Goal: Information Seeking & Learning: Learn about a topic

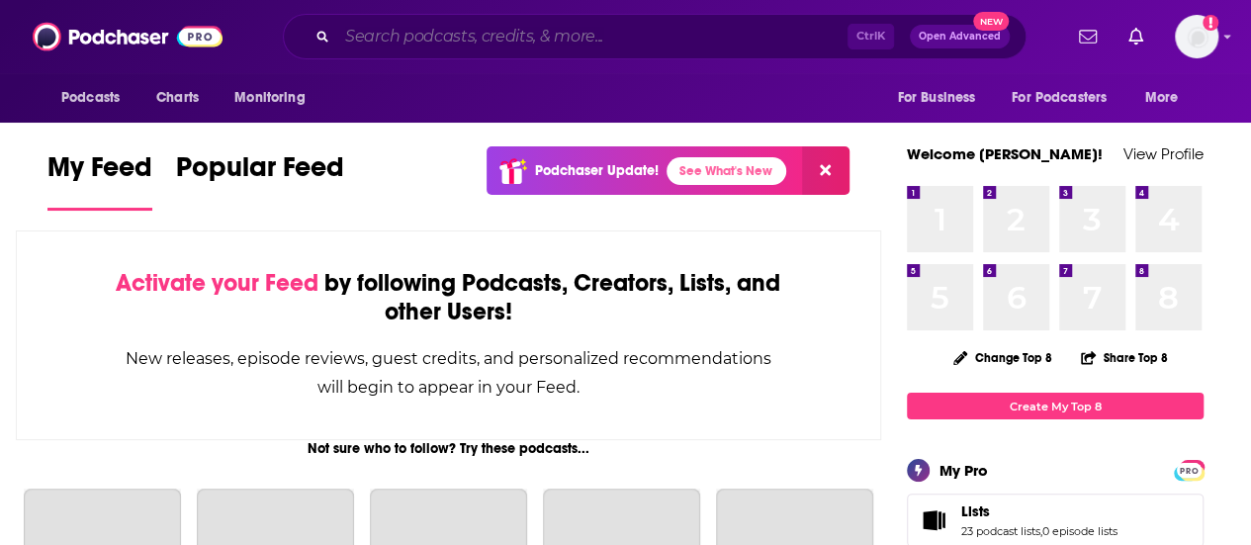
click at [605, 41] on input "Search podcasts, credits, & more..." at bounding box center [592, 37] width 510 height 32
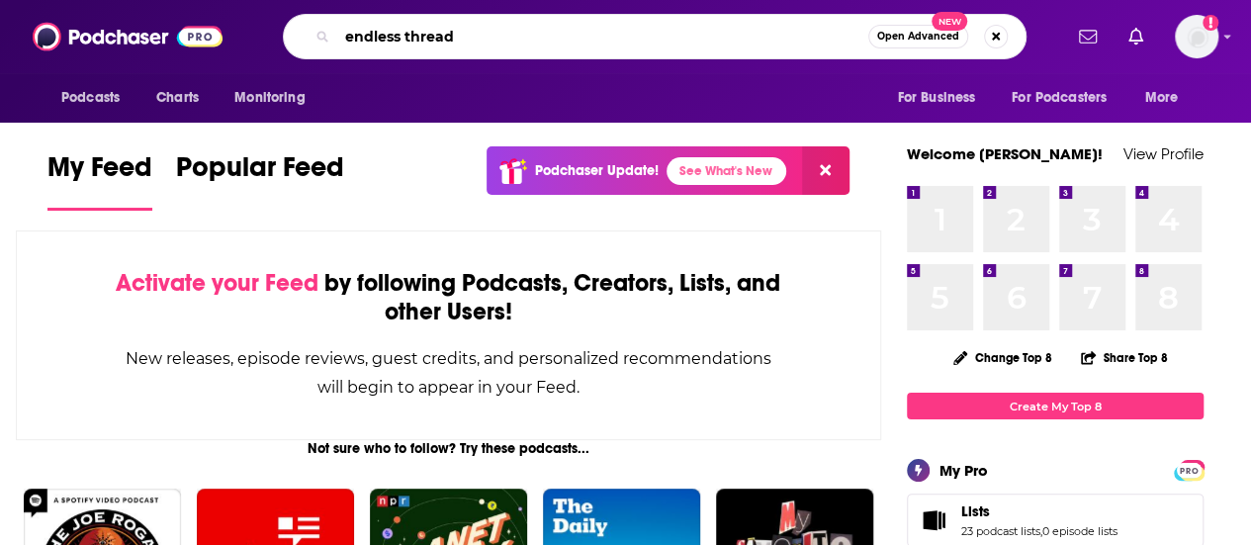
type input "endless thread"
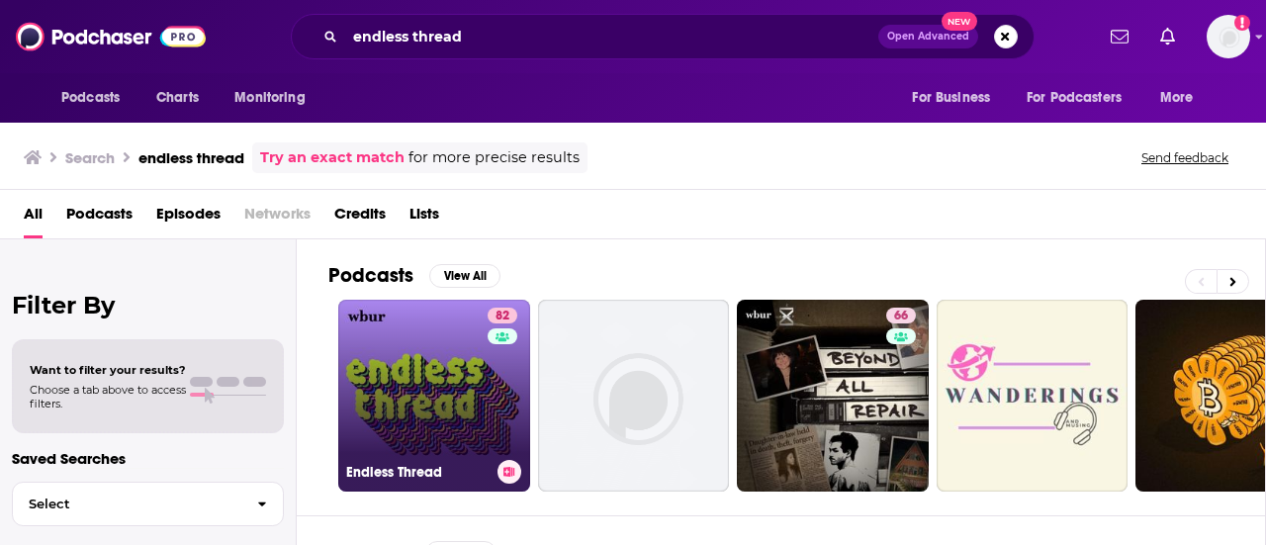
click at [450, 359] on link "82 Endless Thread" at bounding box center [434, 396] width 192 height 192
